Goal: Navigation & Orientation: Find specific page/section

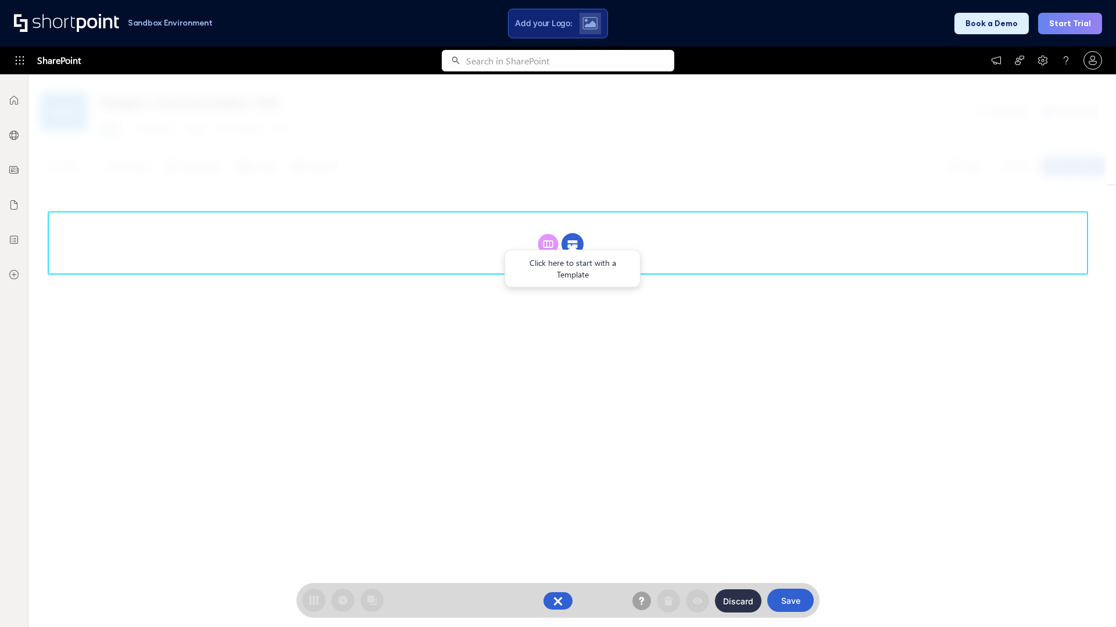
click at [572, 244] on circle at bounding box center [572, 245] width 22 height 22
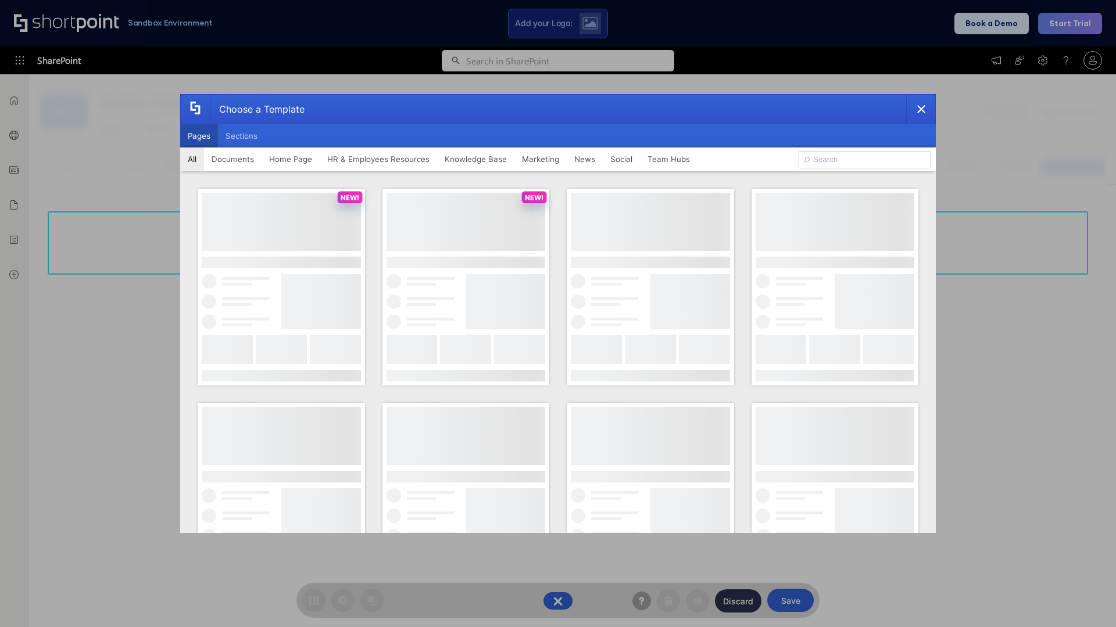
click at [199, 136] on button "Pages" at bounding box center [199, 135] width 38 height 23
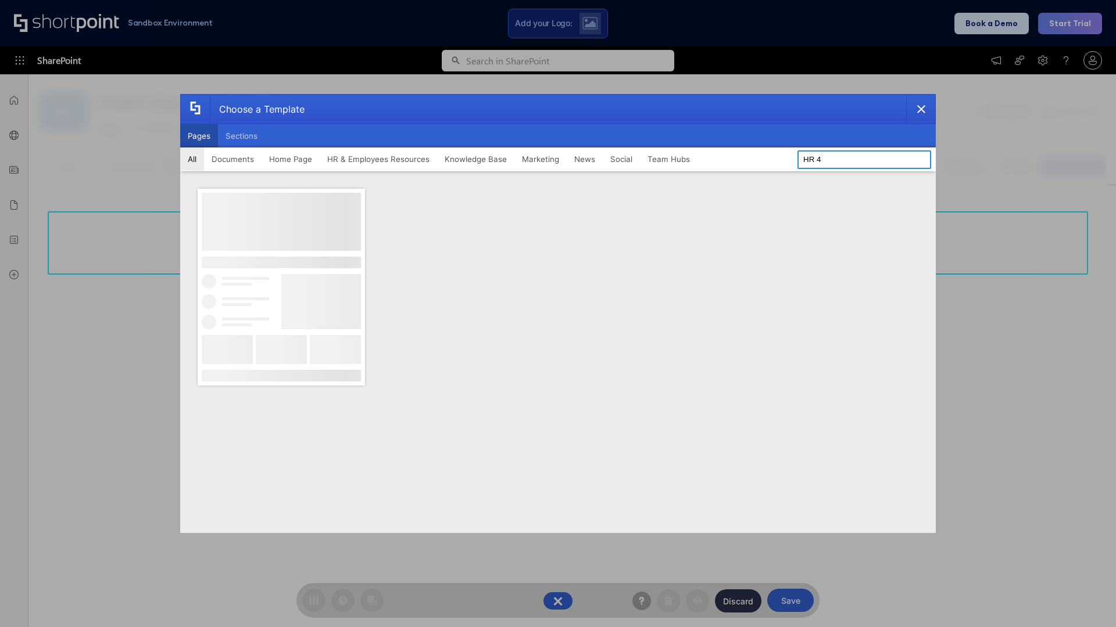
type input "HR 4"
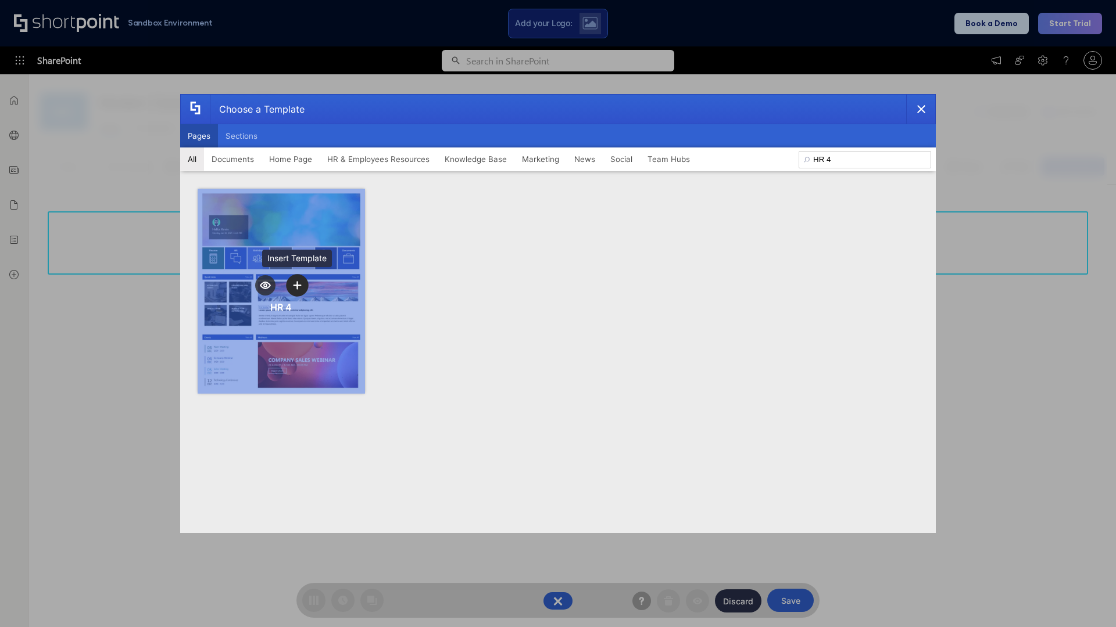
click at [297, 285] on icon "template selector" at bounding box center [297, 285] width 8 height 8
